Goal: Check status: Check status

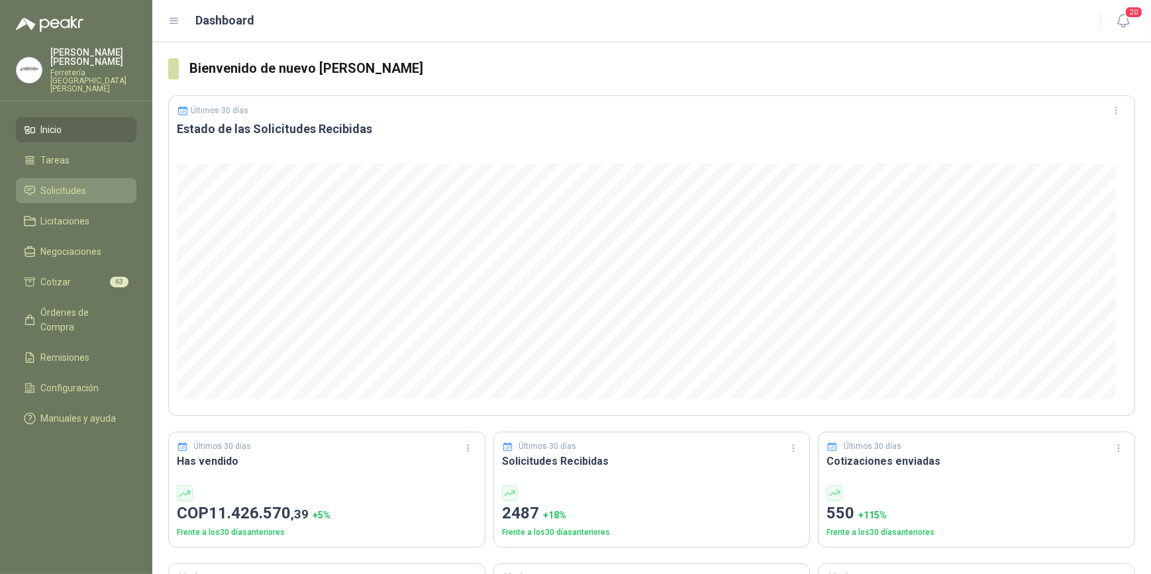
click at [60, 185] on span "Solicitudes" at bounding box center [64, 190] width 46 height 15
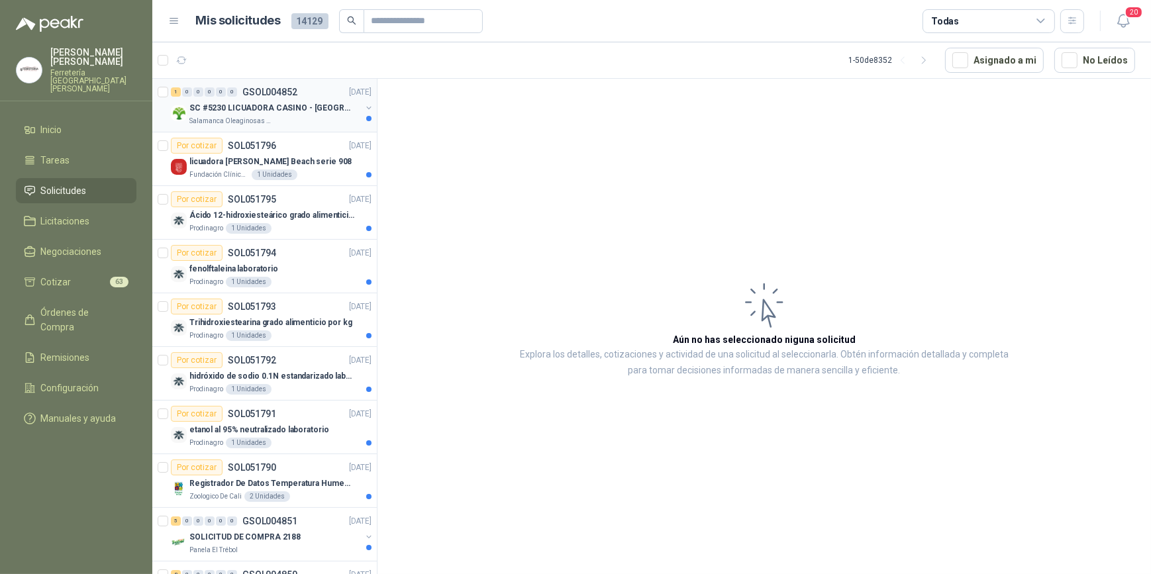
click at [232, 113] on p "SC #5230 LICUADORA CASINO - [GEOGRAPHIC_DATA]" at bounding box center [271, 108] width 165 height 13
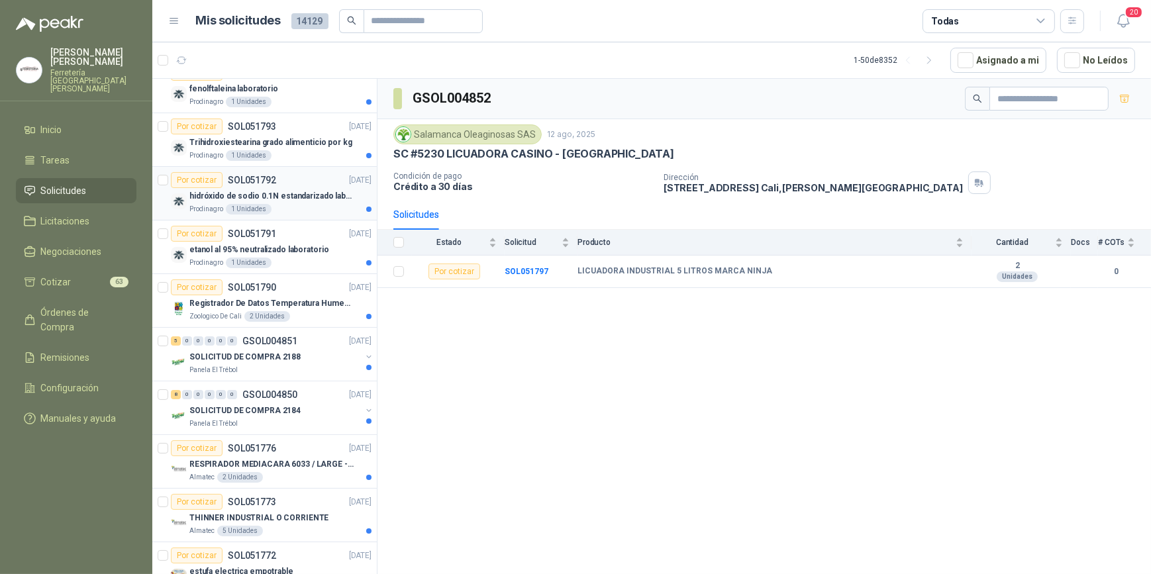
scroll to position [301, 0]
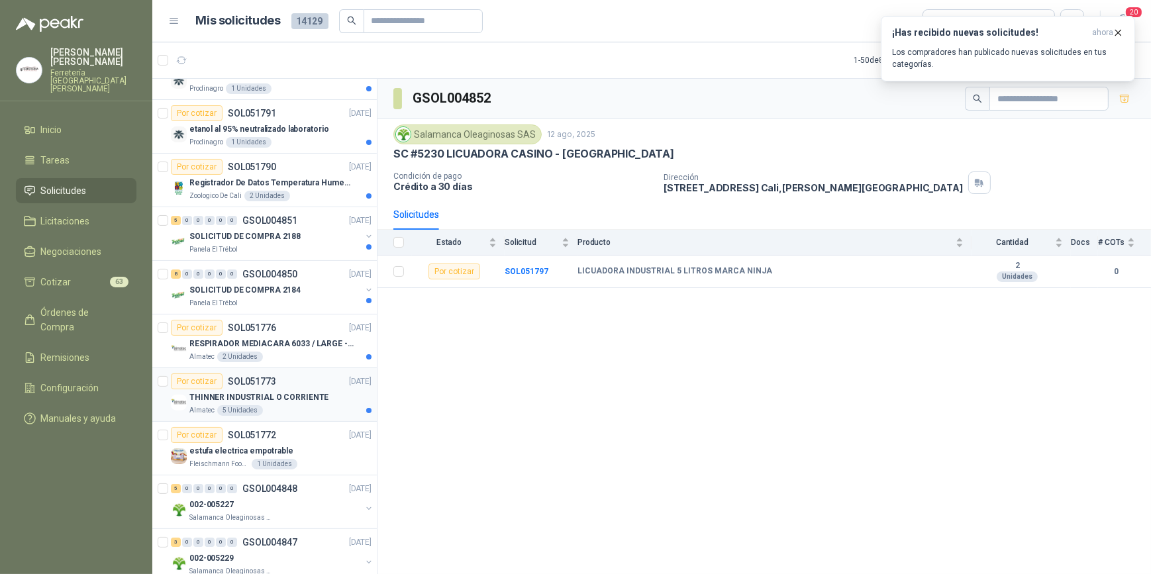
click at [280, 400] on p "THINNER INDUSTRIAL O CORRIENTE" at bounding box center [258, 397] width 139 height 13
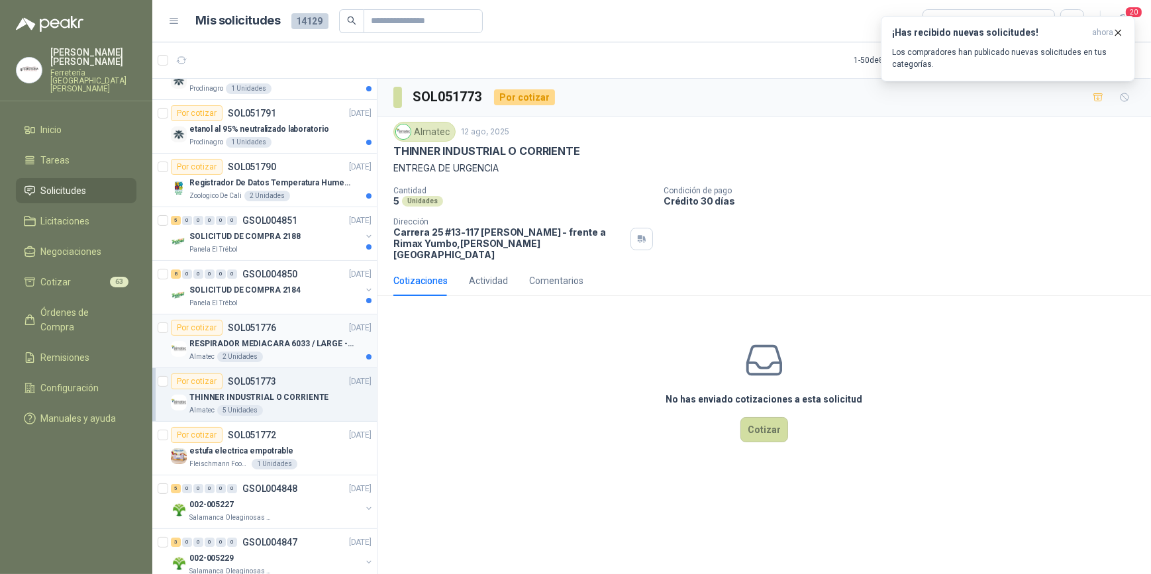
click at [287, 353] on div "Almatec 2 Unidades" at bounding box center [280, 357] width 182 height 11
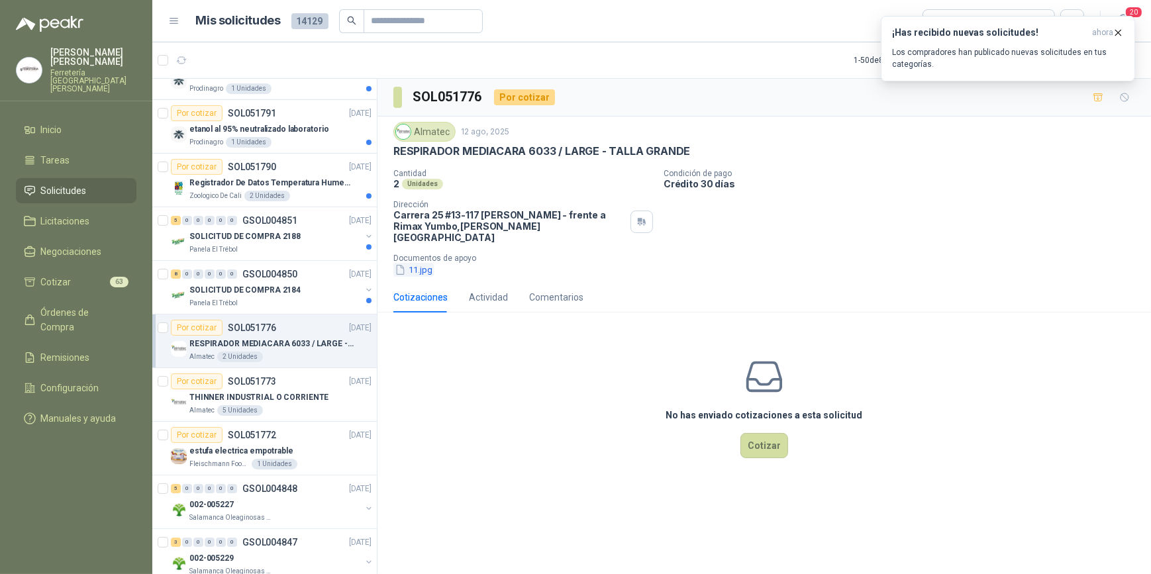
click at [416, 263] on button "11.jpg" at bounding box center [413, 270] width 40 height 14
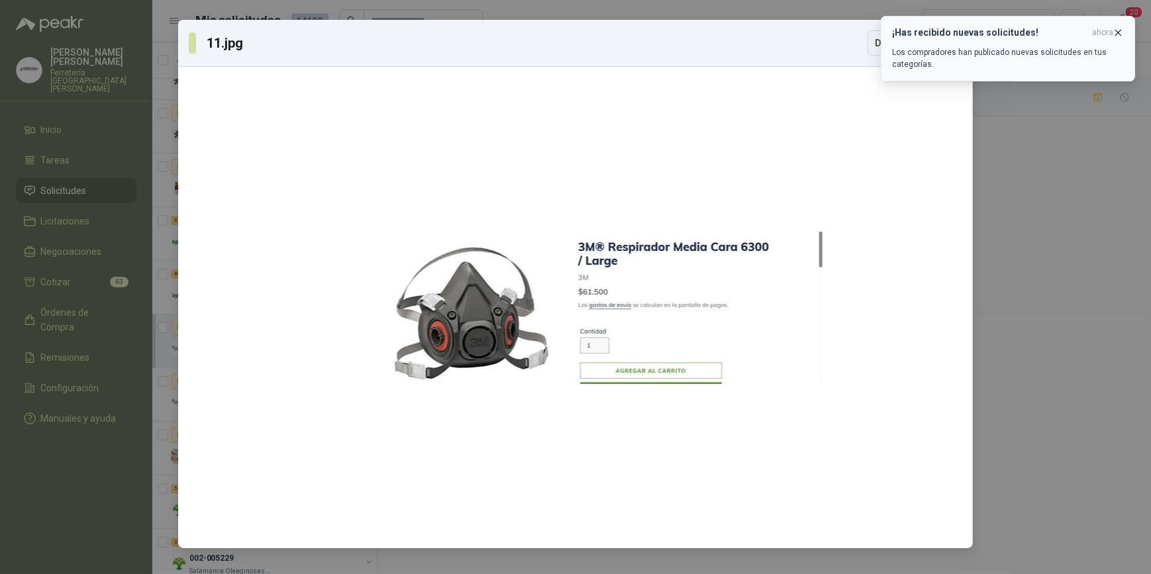
click at [1116, 29] on icon "button" at bounding box center [1117, 32] width 11 height 11
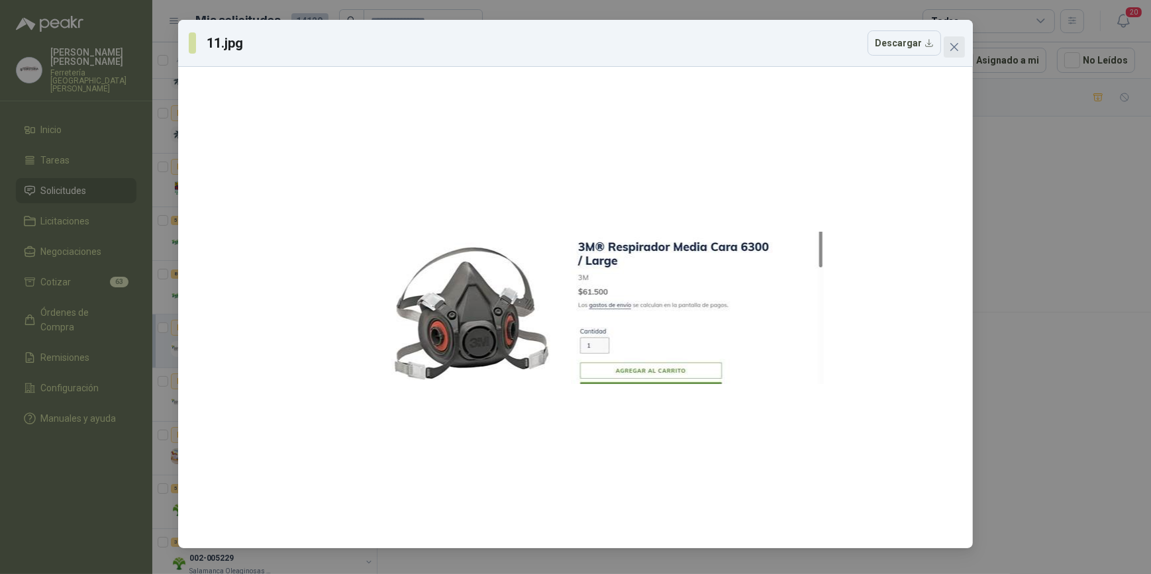
click at [950, 48] on icon "close" at bounding box center [954, 47] width 11 height 11
